Goal: Task Accomplishment & Management: Complete application form

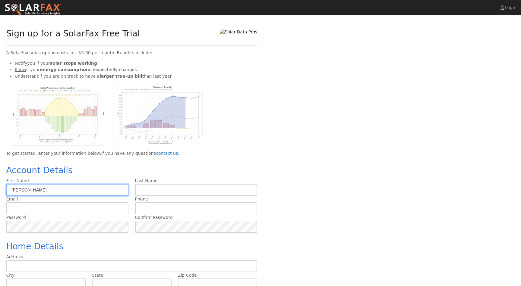
type input "[PERSON_NAME]"
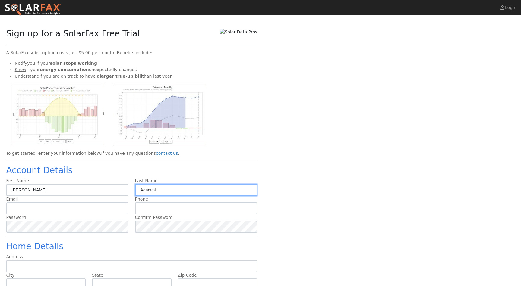
type input "Agarwal"
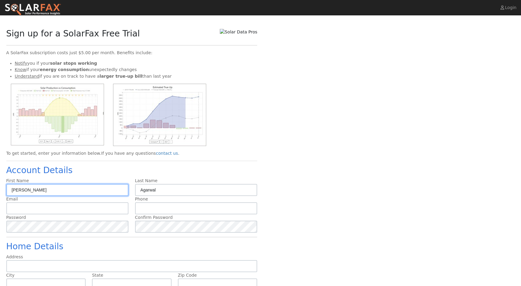
click at [26, 189] on input "[PERSON_NAME]" at bounding box center [67, 190] width 122 height 12
click at [26, 189] on input "Madhushree" at bounding box center [67, 190] width 122 height 12
type input "Shatam"
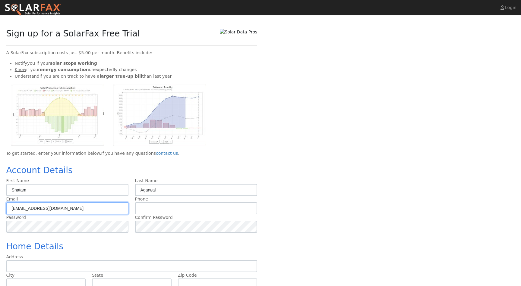
type input "Madhushreeag@gmail.com"
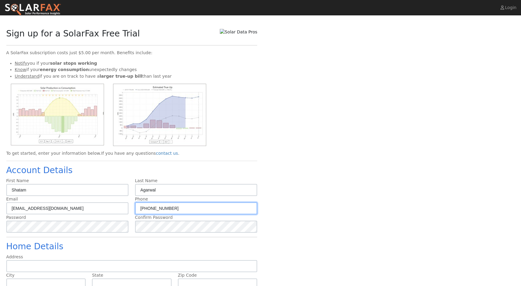
type input "(512) 924-0128"
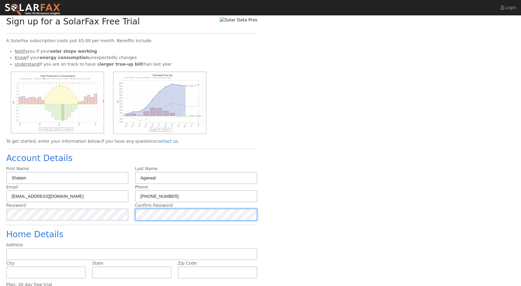
scroll to position [16, 0]
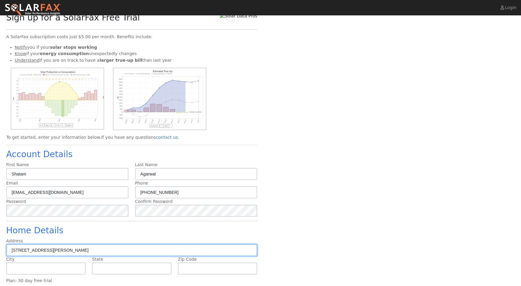
type input "[STREET_ADDRESS][PERSON_NAME]"
type input "Cupertino"
type input "CA"
type input "95014"
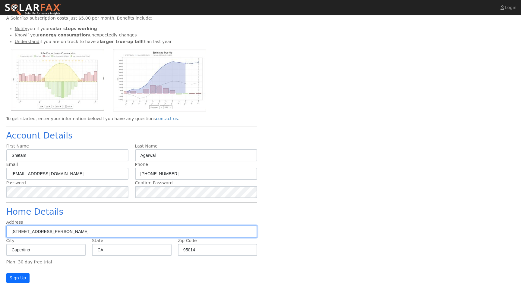
scroll to position [35, 0]
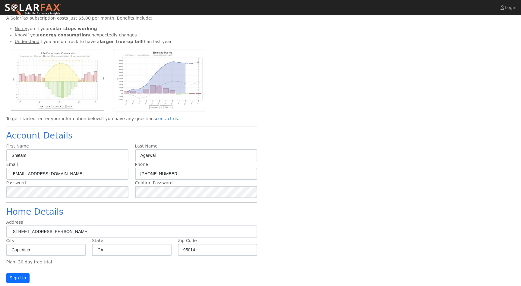
click at [21, 278] on button "Sign Up" at bounding box center [18, 278] width 24 height 10
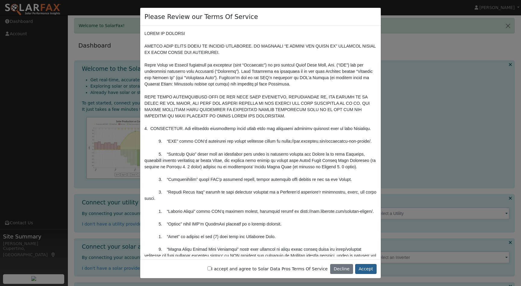
click at [364, 270] on button "Accept" at bounding box center [365, 269] width 21 height 10
click at [230, 273] on div "I accept and agree to Solar Data Pros Terms Of Service Decline Accept" at bounding box center [260, 269] width 241 height 19
click at [229, 270] on label "I accept and agree to Solar Data Pros Terms Of Service" at bounding box center [267, 269] width 120 height 6
click at [211, 270] on input "I accept and agree to Solar Data Pros Terms Of Service" at bounding box center [209, 269] width 4 height 4
checkbox input "true"
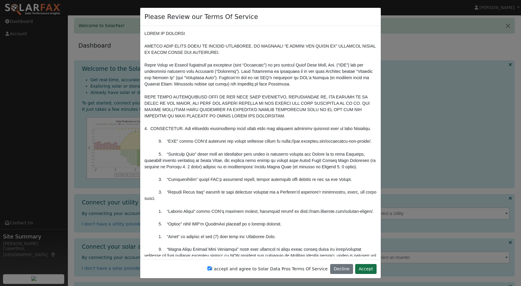
click at [367, 267] on button "Accept" at bounding box center [365, 269] width 21 height 10
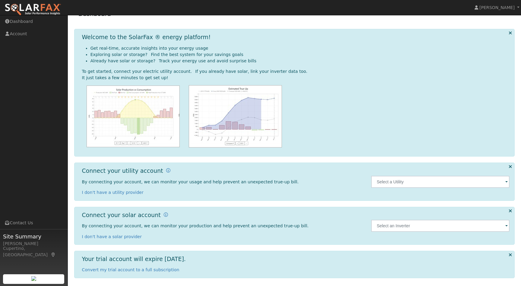
scroll to position [31, 0]
click at [398, 179] on input "text" at bounding box center [440, 182] width 138 height 12
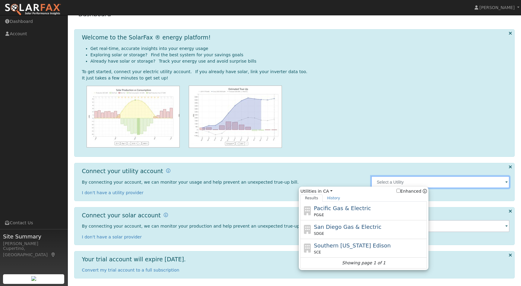
click at [409, 182] on input "text" at bounding box center [440, 182] width 138 height 12
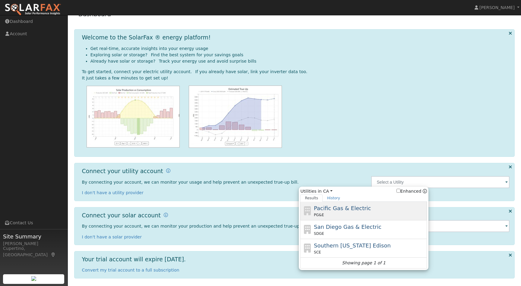
click at [338, 213] on div "PG&E" at bounding box center [370, 215] width 112 height 5
type input "PG&E"
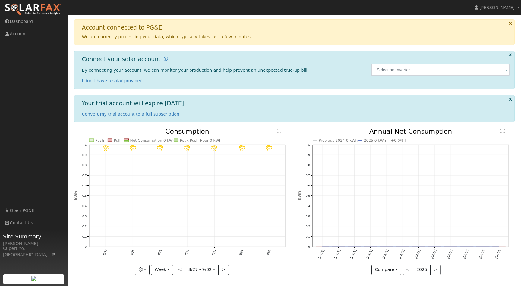
scroll to position [41, 0]
click at [180, 268] on button "<" at bounding box center [180, 270] width 11 height 10
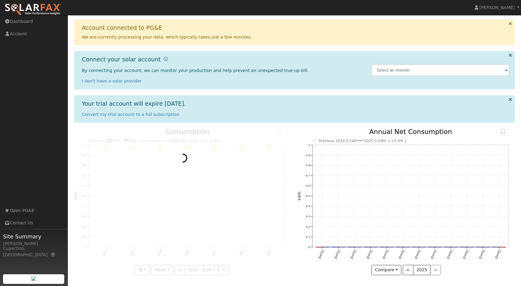
scroll to position [32, 0]
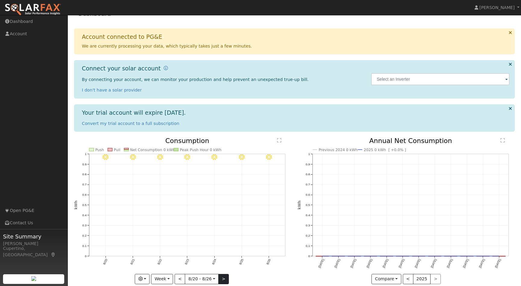
click at [225, 279] on button ">" at bounding box center [223, 279] width 11 height 10
type input "2025-08-27"
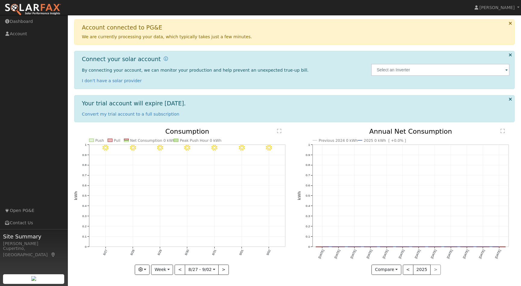
scroll to position [41, 0]
click at [130, 80] on link "I don't have a solar provider" at bounding box center [112, 81] width 60 height 5
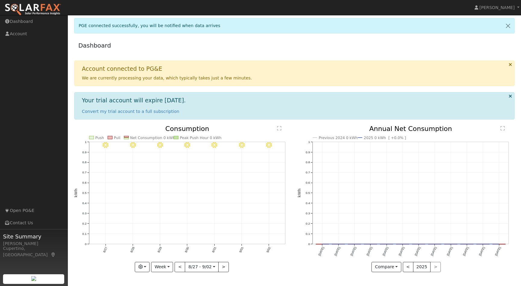
scroll to position [0, 0]
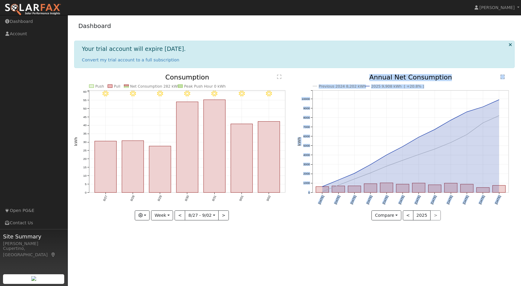
drag, startPoint x: 296, startPoint y: 68, endPoint x: 453, endPoint y: 254, distance: 243.3
click at [453, 254] on div "User Profile First name Last name Email Email Notifications No Emails No Emails…" at bounding box center [294, 150] width 453 height 271
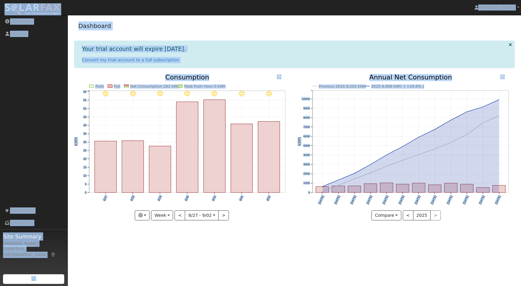
click at [450, 251] on div "User Profile First name Last name Email Email Notifications No Emails No Emails…" at bounding box center [294, 150] width 453 height 271
click at [308, 167] on icon "Previous 2024 8,202 kWh 2025 9,908 kWh [ +20.8% ] Sep '24 Oct '24 Nov '24 Dec '…" at bounding box center [406, 146] width 217 height 145
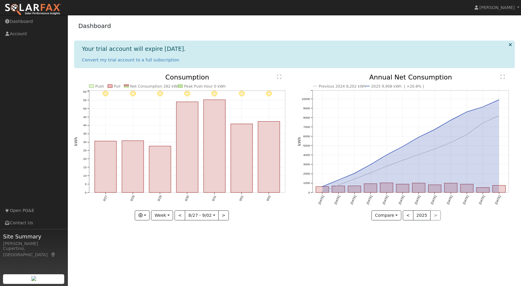
click at [296, 173] on div "Previous 2024 8,202 kWh 2025 9,908 kWh [ +20.8% ] Sep '24 Oct '24 Nov '24 Dec '…" at bounding box center [407, 152] width 224 height 156
click at [270, 31] on div "Dashboard" at bounding box center [294, 27] width 441 height 18
click at [78, 22] on link "Dashboard" at bounding box center [94, 25] width 33 height 7
click at [285, 65] on div "Your trial account will expire in 30 days. Convert my trial account to a full s…" at bounding box center [294, 54] width 441 height 27
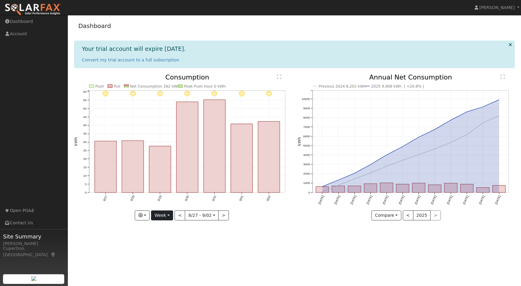
click at [172, 217] on button "Week" at bounding box center [162, 216] width 22 height 10
click at [165, 254] on link "Year" at bounding box center [172, 253] width 42 height 8
type input "2024-09-01"
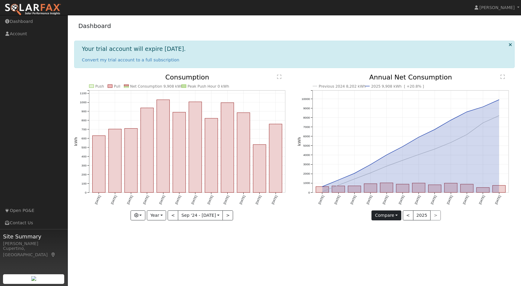
click at [398, 216] on button "Compare" at bounding box center [386, 216] width 30 height 10
click at [393, 235] on link "Current Year" at bounding box center [395, 236] width 47 height 8
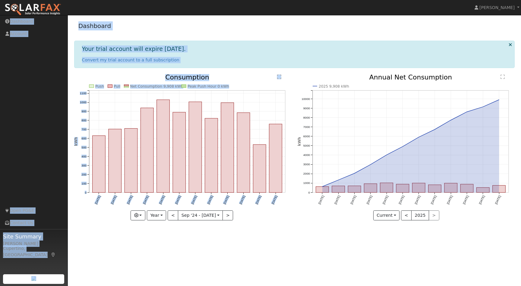
drag, startPoint x: 373, startPoint y: 112, endPoint x: 209, endPoint y: 1, distance: 197.8
click at [209, 15] on div "Shatam Agarwal Shatam Agarwal Profile Help Center Terms Of Service See What's N…" at bounding box center [260, 150] width 521 height 271
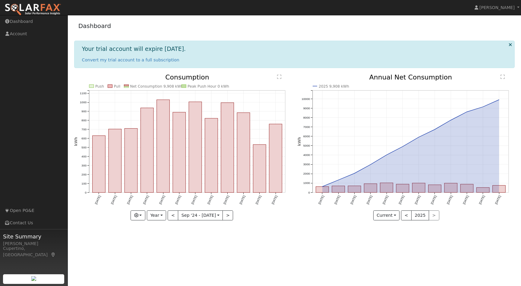
click at [194, 36] on div "Dashboard" at bounding box center [294, 27] width 441 height 18
click at [26, 35] on link "Account" at bounding box center [34, 34] width 68 height 12
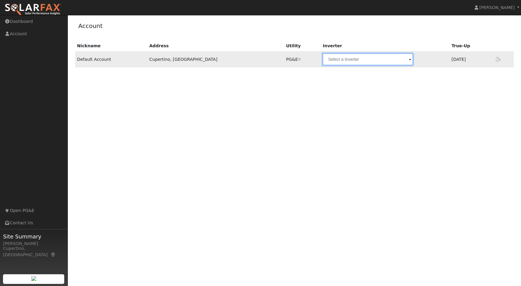
click at [326, 57] on input "text" at bounding box center [368, 59] width 90 height 12
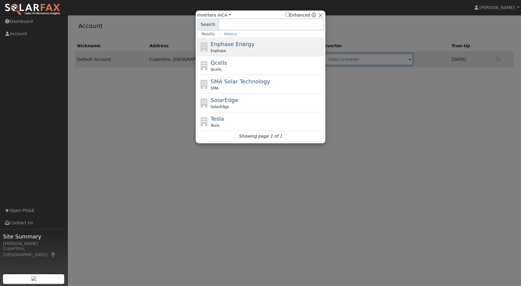
click at [253, 49] on div "Enphase" at bounding box center [267, 50] width 112 height 5
type input "Enphase"
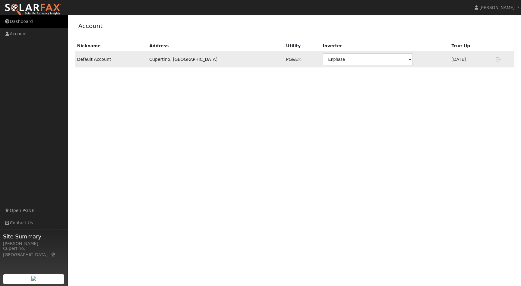
click at [33, 23] on link "Dashboard" at bounding box center [34, 21] width 68 height 12
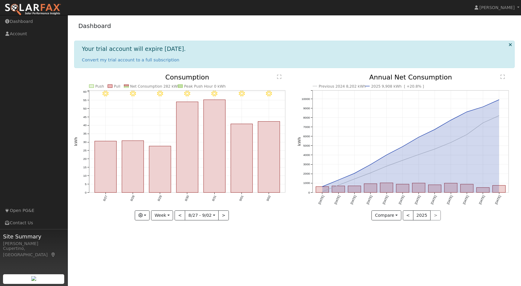
click at [511, 43] on icon at bounding box center [510, 45] width 3 height 5
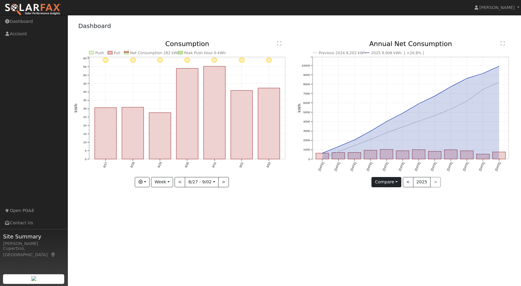
click at [399, 181] on button "Compare" at bounding box center [386, 182] width 30 height 10
click at [394, 204] on link "Current Year" at bounding box center [395, 203] width 47 height 8
click at [170, 181] on button "Week" at bounding box center [162, 182] width 22 height 10
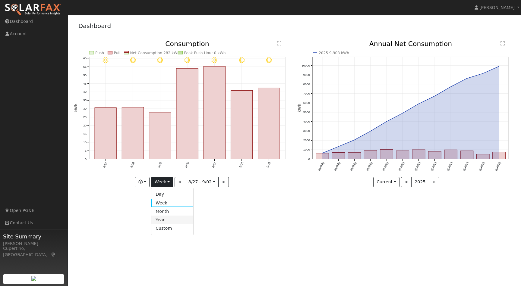
click at [169, 222] on link "Year" at bounding box center [172, 220] width 42 height 8
type input "[DATE]"
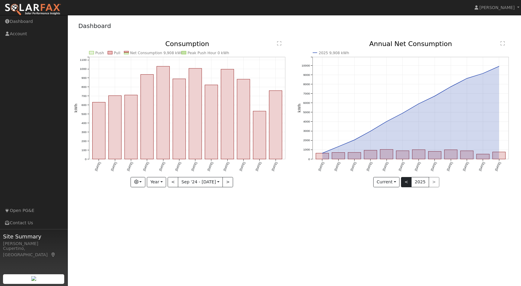
click at [405, 182] on button "<" at bounding box center [406, 182] width 11 height 10
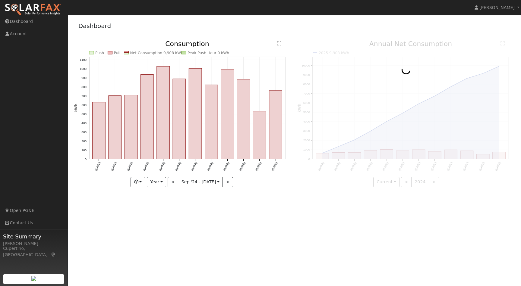
click at [349, 228] on div "User Profile First name Last name Email Email Notifications No Emails No Emails…" at bounding box center [294, 150] width 453 height 271
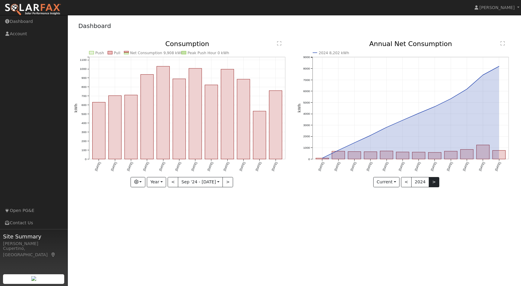
click at [432, 182] on button ">" at bounding box center [434, 182] width 11 height 10
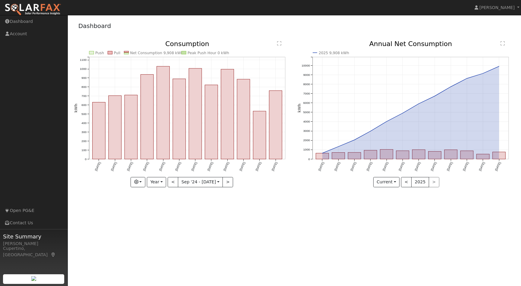
click at [209, 251] on div "User Profile First name Last name Email Email Notifications No Emails No Emails…" at bounding box center [294, 150] width 453 height 271
click at [304, 36] on div "Dashboard" at bounding box center [294, 27] width 441 height 18
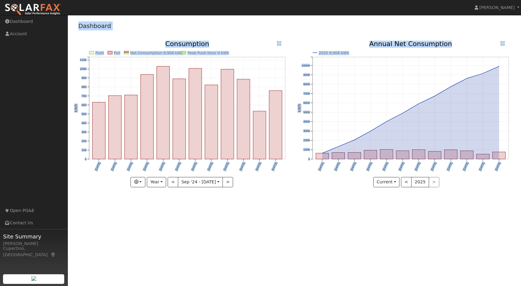
drag, startPoint x: 71, startPoint y: 17, endPoint x: 450, endPoint y: 245, distance: 442.2
click at [450, 245] on div "User Profile First name Last name Email Email Notifications No Emails No Emails…" at bounding box center [294, 150] width 453 height 271
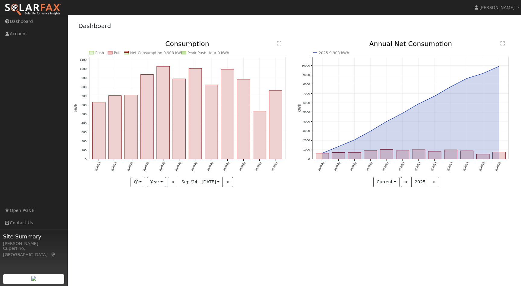
click at [453, 218] on div "User Profile First name Last name Email Email Notifications No Emails No Emails…" at bounding box center [294, 150] width 453 height 271
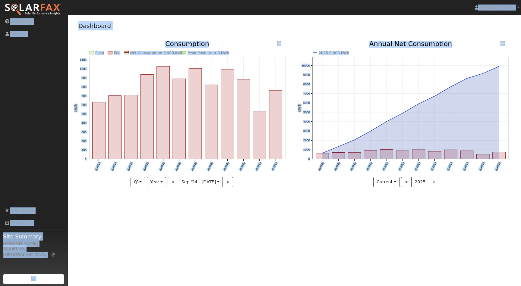
drag, startPoint x: 453, startPoint y: 218, endPoint x: 456, endPoint y: 8, distance: 210.1
click at [456, 15] on div "Shatam Agarwal Shatam Agarwal Profile Help Center Terms Of Service See What's N…" at bounding box center [260, 150] width 521 height 271
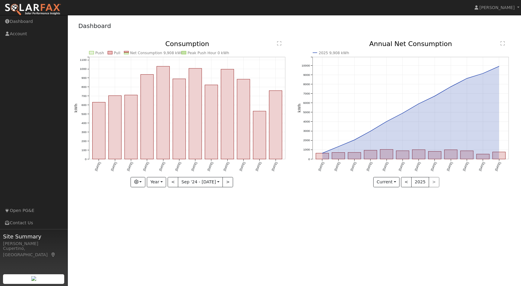
click at [396, 22] on div "Dashboard" at bounding box center [294, 27] width 441 height 18
click at [430, 257] on div "User Profile First name Last name Email Email Notifications No Emails No Emails…" at bounding box center [294, 150] width 453 height 271
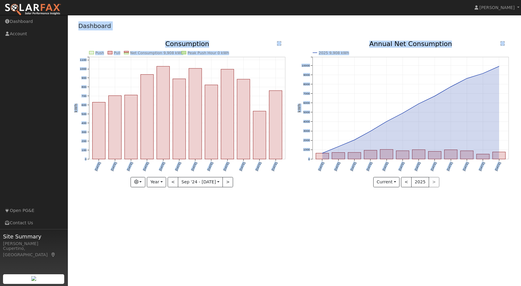
drag, startPoint x: 431, startPoint y: 259, endPoint x: 417, endPoint y: -13, distance: 272.0
click at [417, 0] on html "Shatam Agarwal Shatam Agarwal Profile Help Center Terms Of Service See What's N…" at bounding box center [260, 143] width 521 height 286
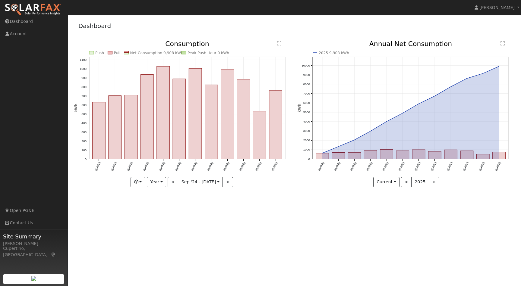
click at [425, 10] on nav "Shatam Agarwal Shatam Agarwal Profile Help Center Terms Of Service See What's N…" at bounding box center [260, 7] width 521 height 15
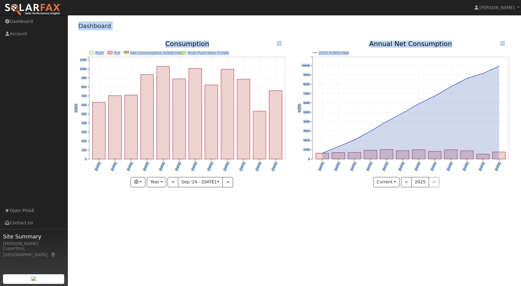
drag, startPoint x: 414, startPoint y: 21, endPoint x: 422, endPoint y: 301, distance: 279.6
click at [422, 286] on html "Shatam Agarwal Shatam Agarwal Profile Help Center Terms Of Service See What's N…" at bounding box center [260, 143] width 521 height 286
click at [443, 241] on div "User Profile First name Last name Email Email Notifications No Emails No Emails…" at bounding box center [294, 150] width 453 height 271
click at [447, 203] on div "User Profile First name Last name Email Email Notifications No Emails No Emails…" at bounding box center [294, 150] width 453 height 271
click at [450, 166] on text "[DATE]" at bounding box center [449, 167] width 7 height 10
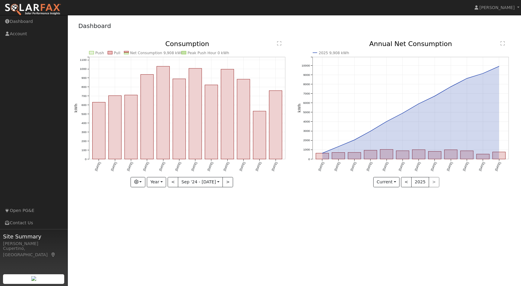
click at [379, 226] on div "User Profile First name Last name Email Email Notifications No Emails No Emails…" at bounding box center [294, 150] width 453 height 271
click at [505, 8] on span "[PERSON_NAME]" at bounding box center [496, 7] width 35 height 5
click at [489, 23] on link "Profile" at bounding box center [495, 22] width 49 height 8
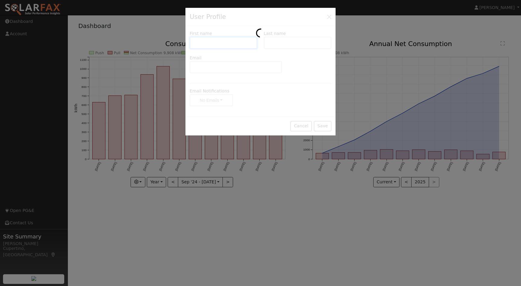
type input "Shatam"
type input "Agarwal"
type input "Madhushreeag@gmail.com"
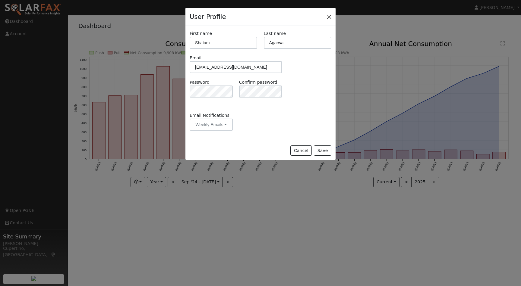
click at [330, 15] on button "Close" at bounding box center [329, 16] width 8 height 8
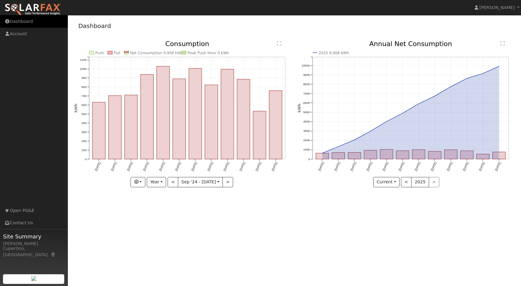
click at [24, 21] on link "Dashboard" at bounding box center [34, 21] width 68 height 12
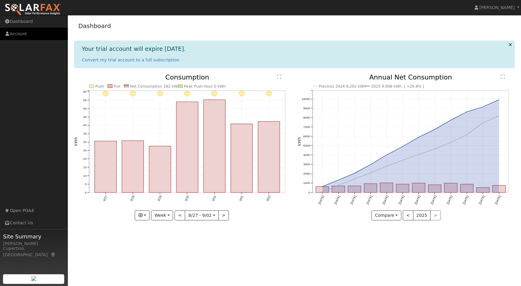
click at [23, 33] on link "Account" at bounding box center [34, 34] width 68 height 12
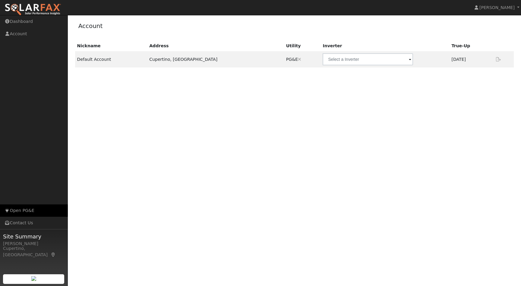
click at [24, 212] on link "Open PG&E" at bounding box center [34, 211] width 68 height 12
click at [20, 222] on link "Contact Us" at bounding box center [34, 223] width 68 height 12
click at [378, 113] on div "Nickname Address Utility Inverter True-Up Default Account Cupertino, CA PG&E Ar…" at bounding box center [294, 127] width 441 height 172
drag, startPoint x: 360, startPoint y: 20, endPoint x: 333, endPoint y: 150, distance: 133.3
click at [333, 150] on div "Account Nickname Address Utility Inverter True-Up Default Account Cupertino, CA…" at bounding box center [294, 115] width 447 height 194
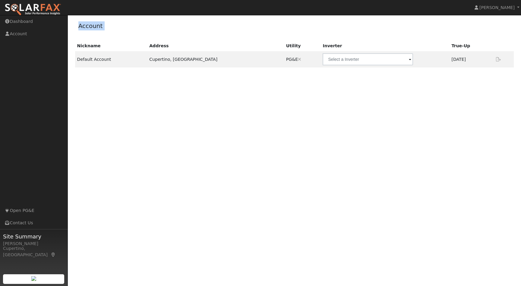
click at [333, 150] on div "Nickname Address Utility Inverter True-Up Default Account Cupertino, CA PG&E Ar…" at bounding box center [294, 127] width 441 height 172
click at [390, 133] on div "Nickname Address Utility Inverter True-Up Default Account Cupertino, CA PG&E Ar…" at bounding box center [294, 127] width 441 height 172
click at [388, 126] on div "Nickname Address Utility Inverter True-Up Default Account Cupertino, CA PG&E Ar…" at bounding box center [294, 127] width 441 height 172
click at [190, 94] on div "Nickname Address Utility Inverter True-Up Default Account Cupertino, CA PG&E Ar…" at bounding box center [294, 127] width 441 height 172
click at [38, 21] on link "Dashboard" at bounding box center [34, 21] width 68 height 12
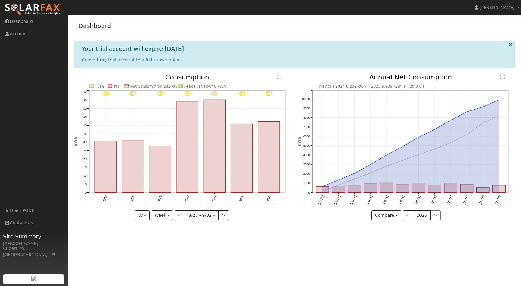
click at [356, 177] on icon "Previous 2024 8,202 kWh 2025 9,908 kWh [ +20.8% ] [DATE] Oct '[DATE] Dec '[DATE…" at bounding box center [406, 146] width 217 height 145
click at [167, 215] on button "Week" at bounding box center [162, 216] width 22 height 10
click at [169, 254] on link "Year" at bounding box center [172, 253] width 42 height 8
type input "[DATE]"
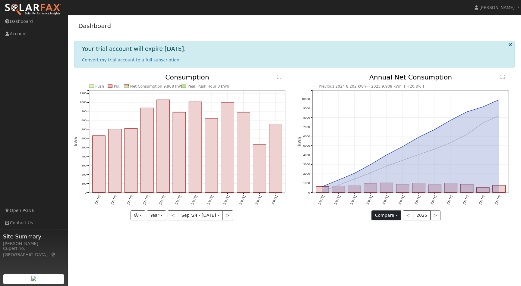
click at [389, 219] on button "Compare" at bounding box center [386, 216] width 30 height 10
click at [394, 228] on link "Compare Previous" at bounding box center [395, 228] width 47 height 8
click at [516, 10] on link "[PERSON_NAME]" at bounding box center [497, 7] width 48 height 15
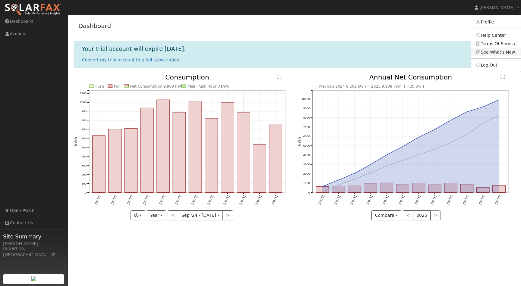
click at [495, 52] on link "See What's New" at bounding box center [495, 52] width 49 height 8
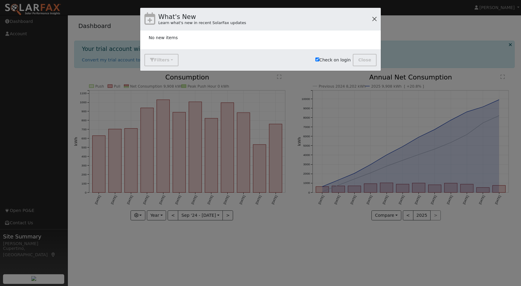
click at [375, 17] on button "button" at bounding box center [374, 19] width 8 height 8
